Goal: Check status: Check status

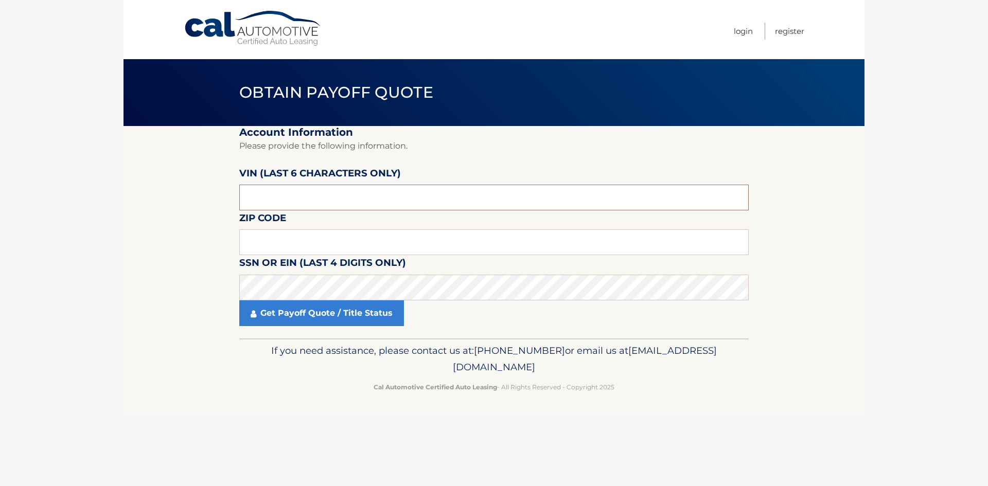
click at [306, 201] on input "text" at bounding box center [494, 198] width 510 height 26
type input "202988"
type input "08872"
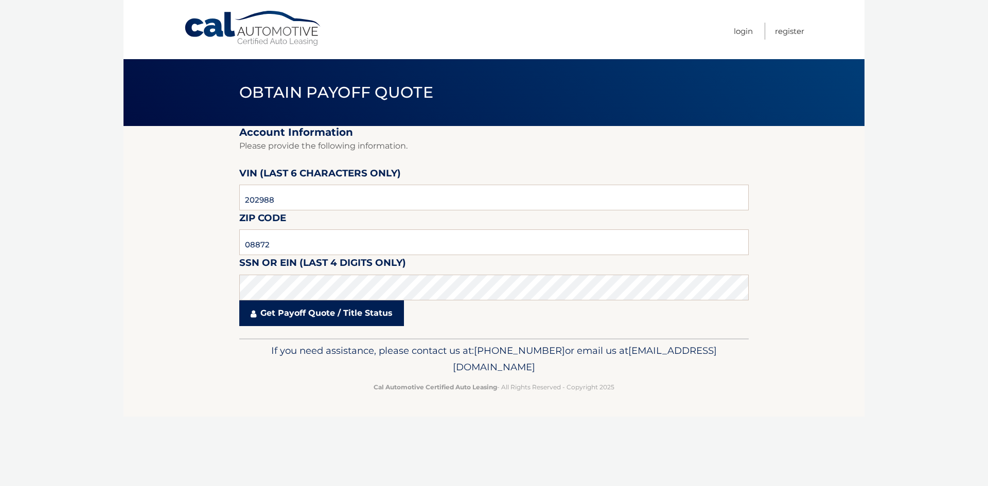
click at [287, 315] on link "Get Payoff Quote / Title Status" at bounding box center [321, 314] width 165 height 26
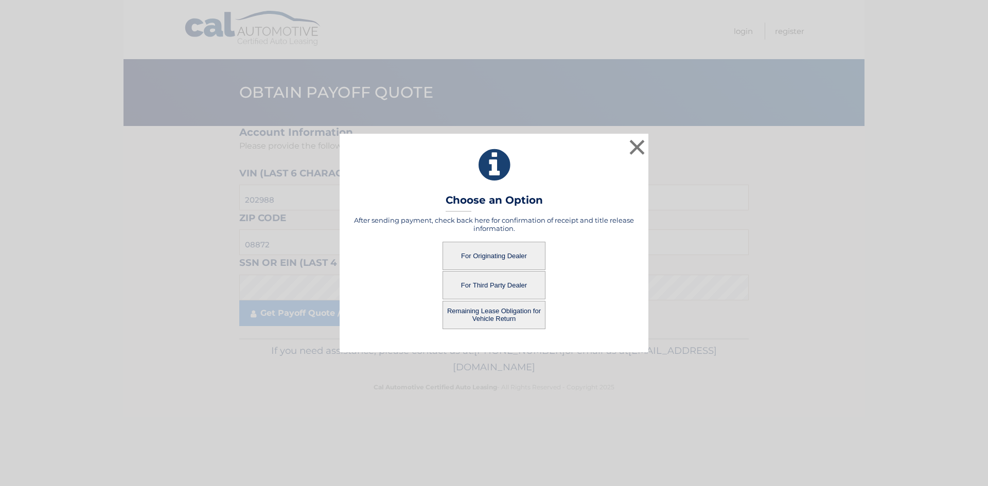
click at [510, 321] on button "Remaining Lease Obligation for Vehicle Return" at bounding box center [494, 315] width 103 height 28
click at [485, 320] on button "Remaining Lease Obligation for Vehicle Return" at bounding box center [494, 315] width 103 height 28
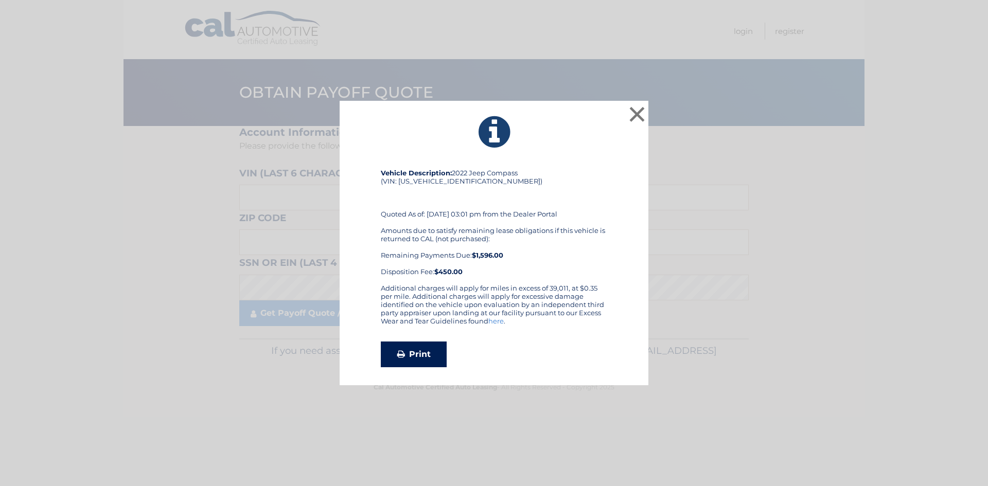
click at [421, 357] on link "Print" at bounding box center [414, 355] width 66 height 26
click at [636, 118] on button "×" at bounding box center [637, 114] width 21 height 21
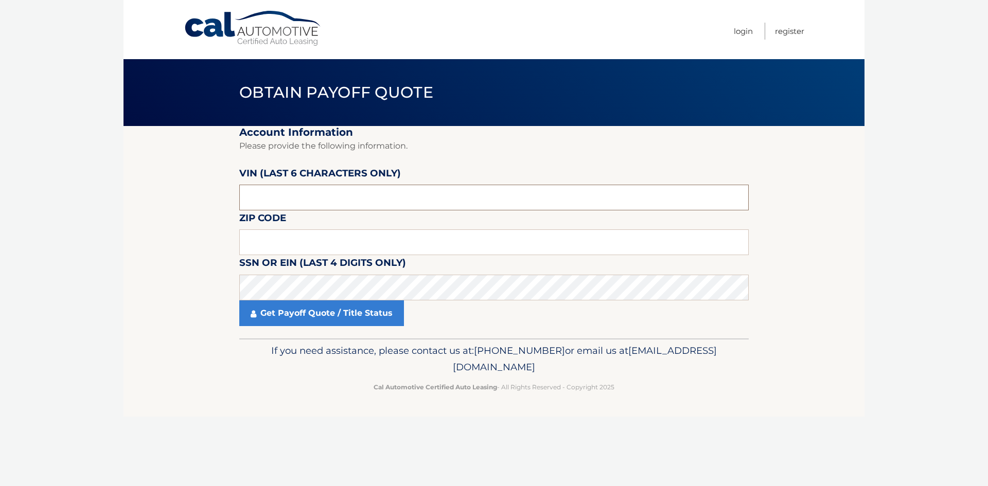
click at [280, 188] on input "text" at bounding box center [494, 198] width 510 height 26
type input "202988"
type input "08872"
click at [318, 327] on fieldset "Account Information Please provide the following information. [PERSON_NAME] (la…" at bounding box center [494, 232] width 510 height 213
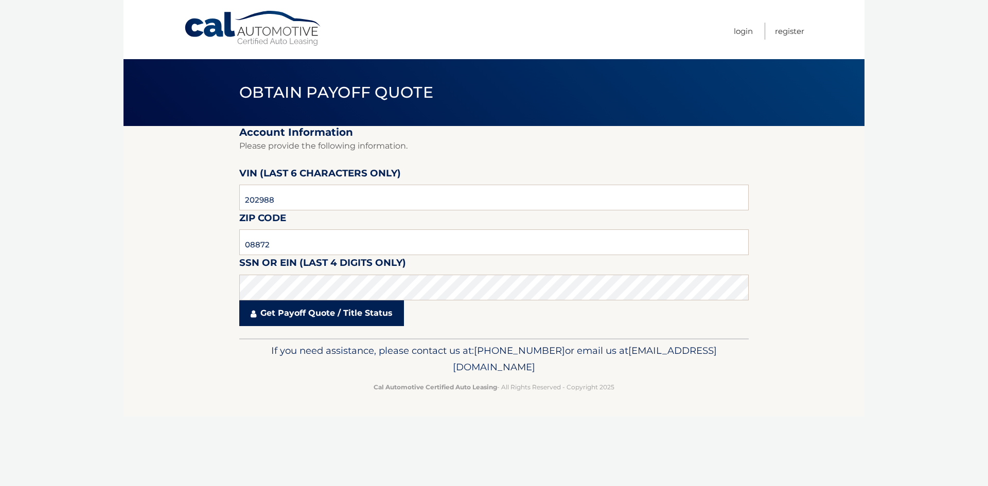
click at [269, 315] on link "Get Payoff Quote / Title Status" at bounding box center [321, 314] width 165 height 26
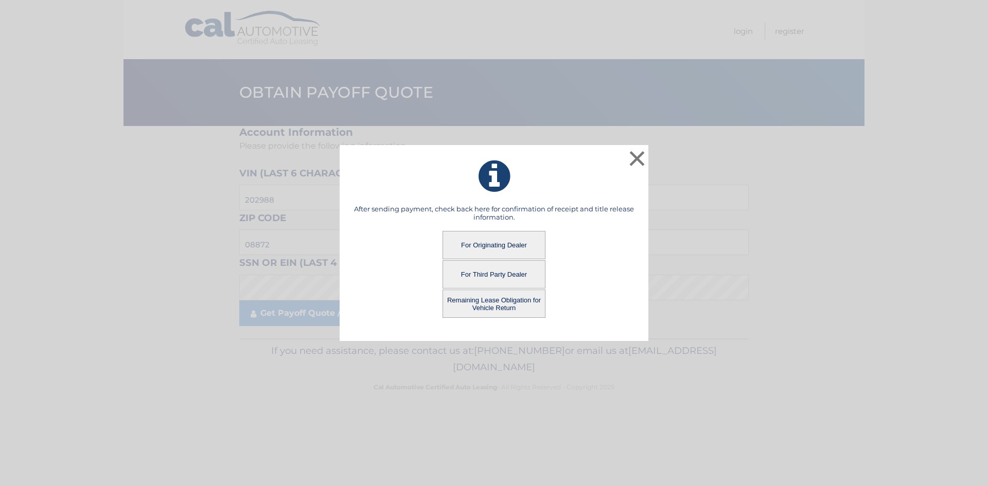
click at [504, 273] on button "For Third Party Dealer" at bounding box center [494, 274] width 103 height 28
click at [508, 276] on button "For Third Party Dealer" at bounding box center [494, 274] width 103 height 28
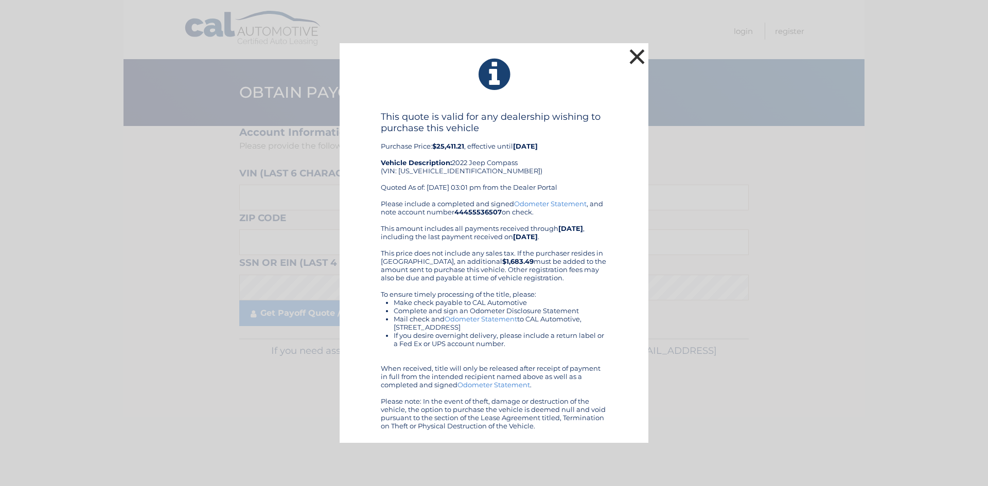
click at [640, 56] on button "×" at bounding box center [637, 56] width 21 height 21
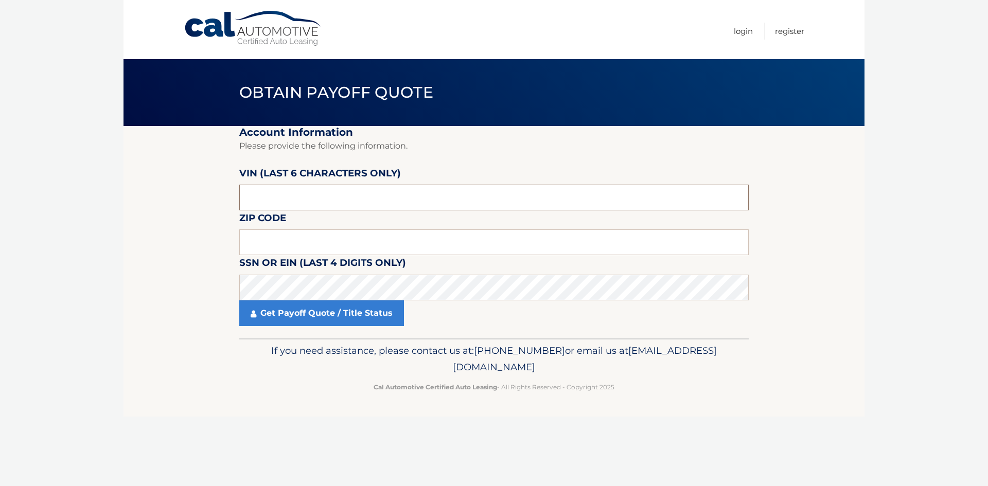
click at [275, 190] on input "text" at bounding box center [494, 198] width 510 height 26
type input "202988"
type input "08872"
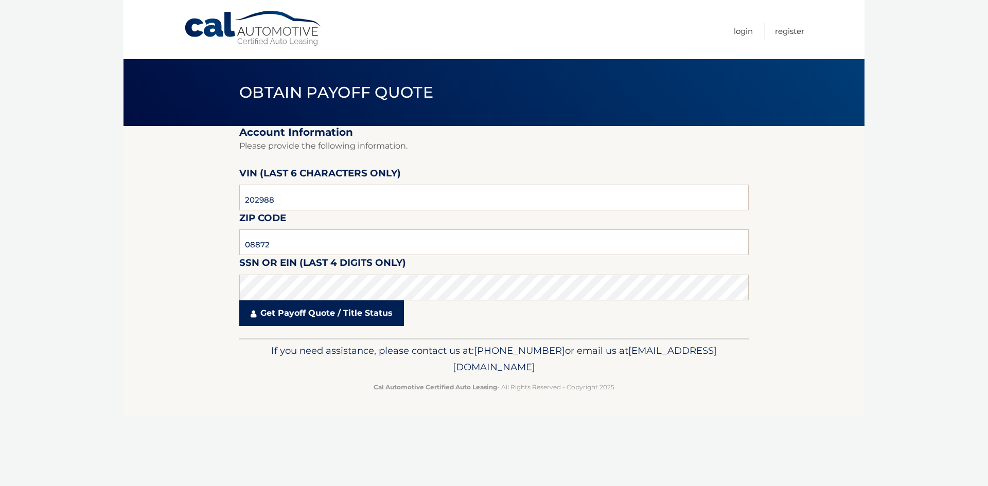
click at [337, 312] on link "Get Payoff Quote / Title Status" at bounding box center [321, 314] width 165 height 26
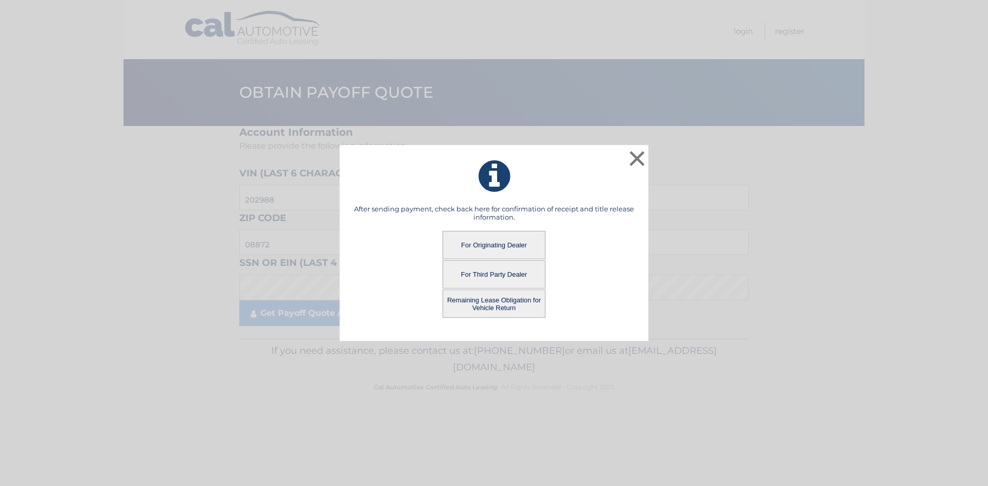
click at [484, 246] on button "For Originating Dealer" at bounding box center [494, 245] width 103 height 28
click at [507, 251] on button "For Originating Dealer" at bounding box center [494, 245] width 103 height 28
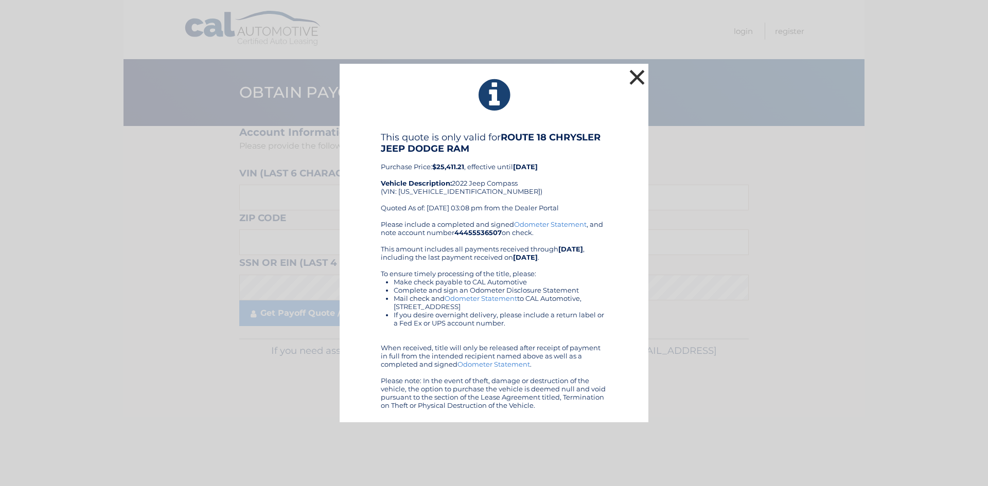
click at [632, 76] on button "×" at bounding box center [637, 77] width 21 height 21
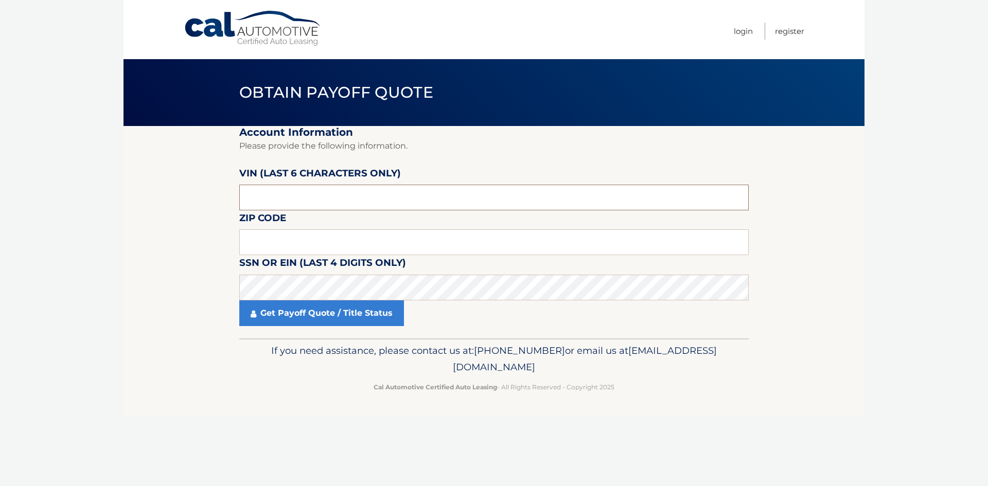
drag, startPoint x: 273, startPoint y: 201, endPoint x: 273, endPoint y: 196, distance: 5.7
click at [273, 200] on input "text" at bounding box center [494, 198] width 510 height 26
type input "3*****"
type input "202988"
type input "08872"
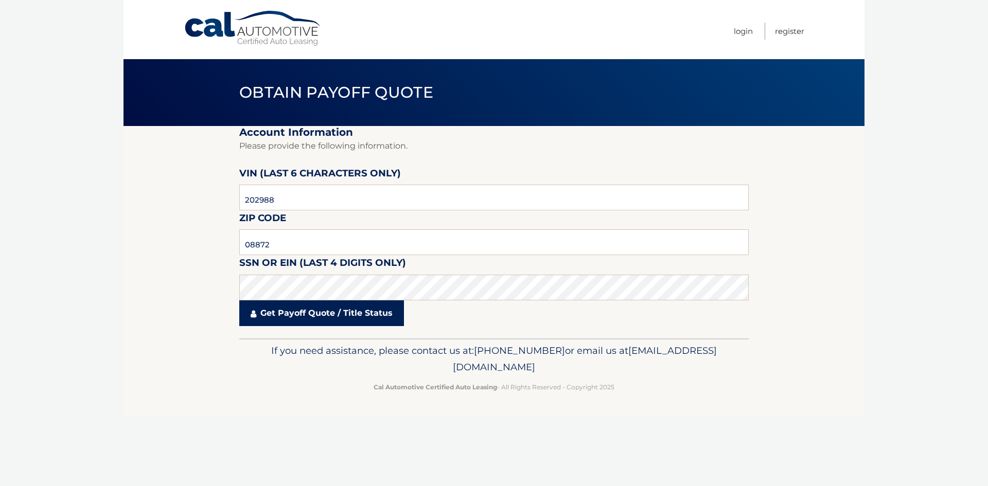
click at [356, 317] on link "Get Payoff Quote / Title Status" at bounding box center [321, 314] width 165 height 26
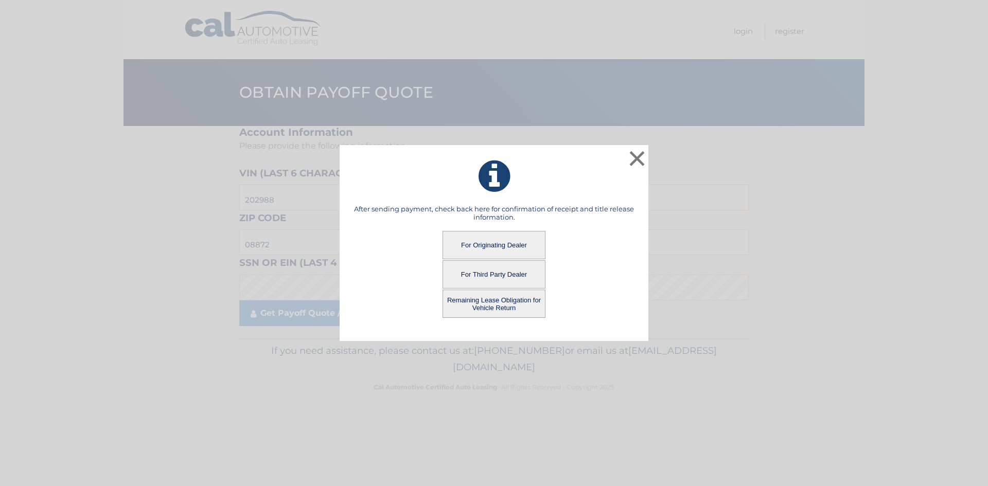
click at [480, 278] on button "For Third Party Dealer" at bounding box center [494, 274] width 103 height 28
click at [493, 274] on button "For Third Party Dealer" at bounding box center [494, 274] width 103 height 28
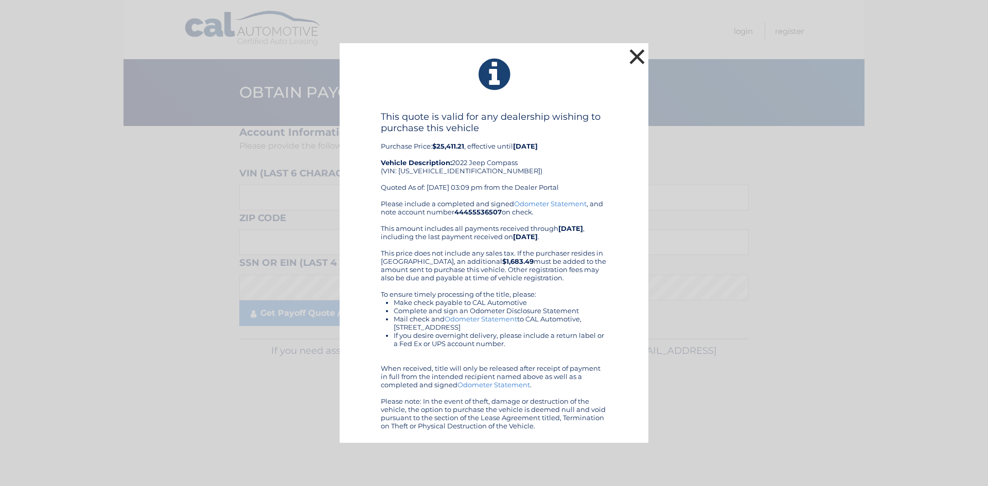
click at [642, 47] on button "×" at bounding box center [637, 56] width 21 height 21
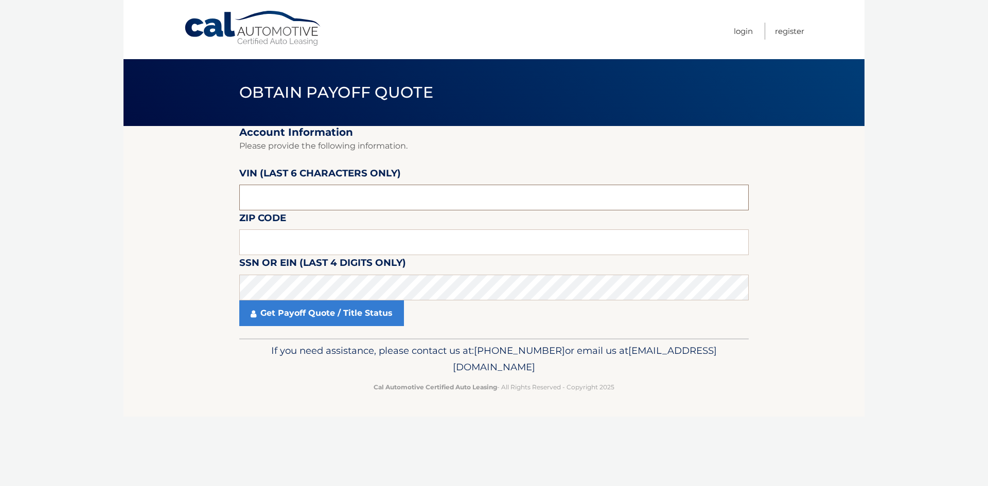
click at [335, 202] on input "text" at bounding box center [494, 198] width 510 height 26
type input "202988"
type input "08872"
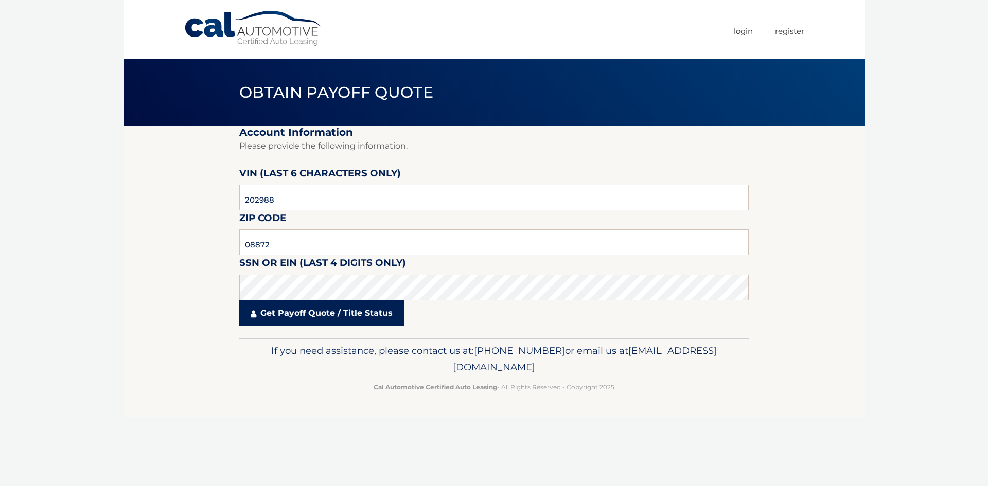
click at [298, 312] on link "Get Payoff Quote / Title Status" at bounding box center [321, 314] width 165 height 26
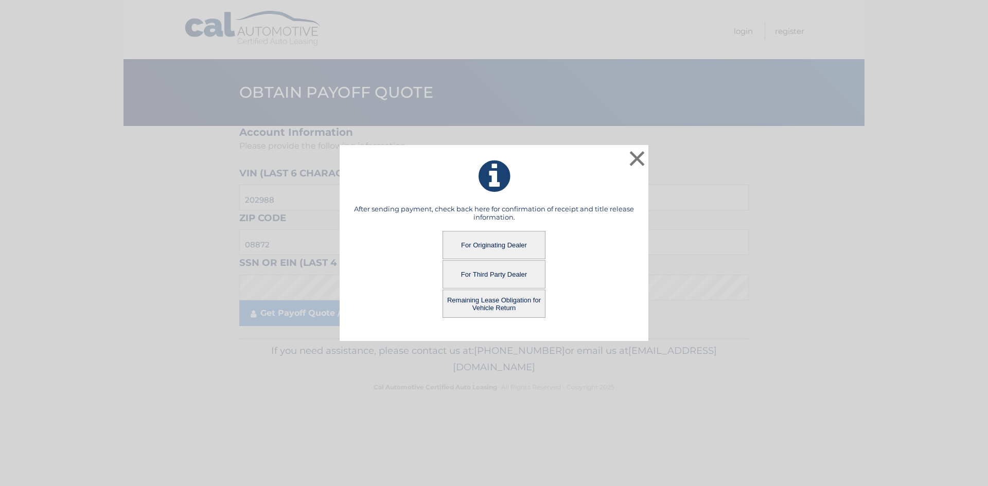
click at [491, 241] on button "For Originating Dealer" at bounding box center [494, 245] width 103 height 28
click at [492, 245] on button "For Originating Dealer" at bounding box center [494, 245] width 103 height 28
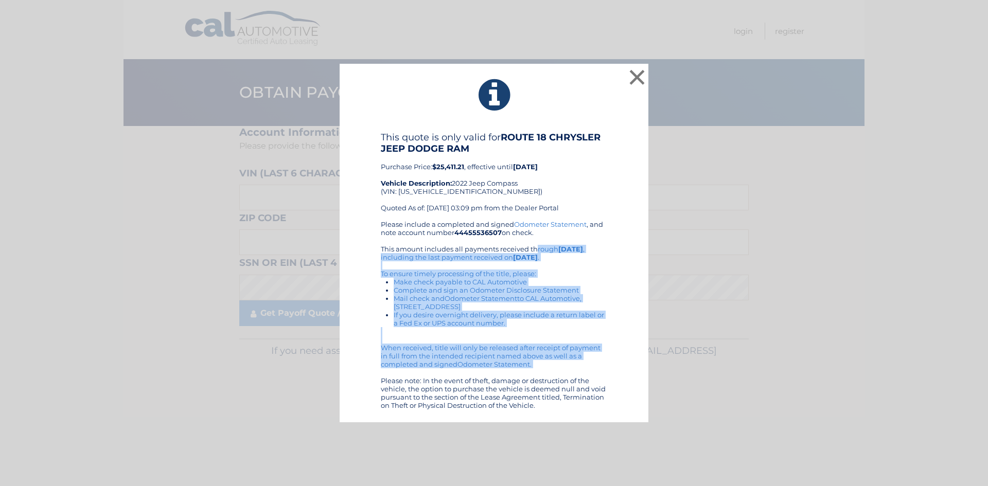
drag, startPoint x: 598, startPoint y: 375, endPoint x: 464, endPoint y: 274, distance: 167.9
click at [429, 263] on div "Please include a completed and signed Odometer Statement , and note account num…" at bounding box center [494, 314] width 227 height 189
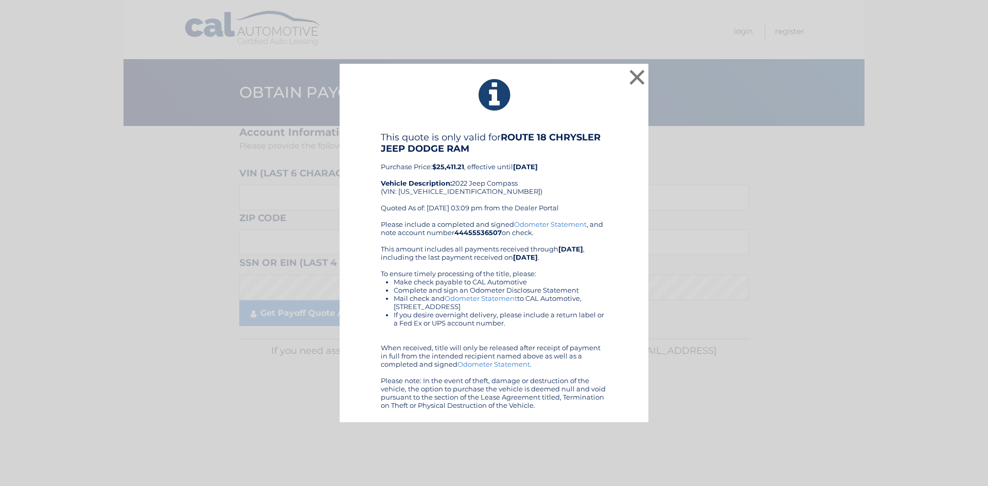
click at [124, 255] on div "× This quote is only valid for ROUTE 18 CHRYSLER JEEP DODGE RAM Purchase Price:…" at bounding box center [494, 243] width 980 height 359
